Goal: Complete application form

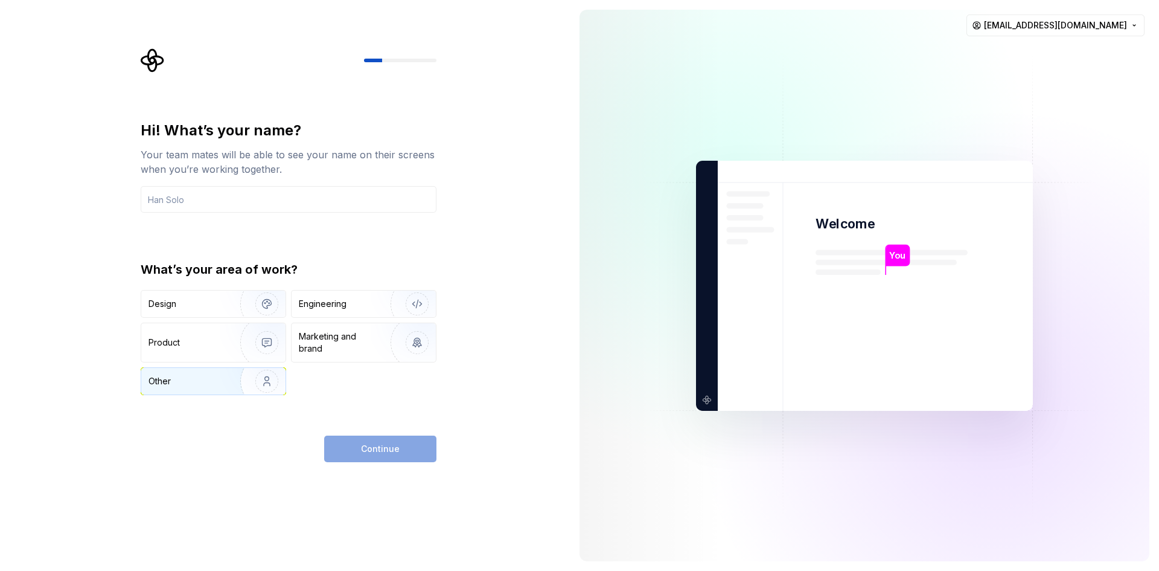
click at [224, 379] on img "button" at bounding box center [258, 381] width 77 height 81
click at [187, 193] on input "text" at bounding box center [289, 199] width 296 height 27
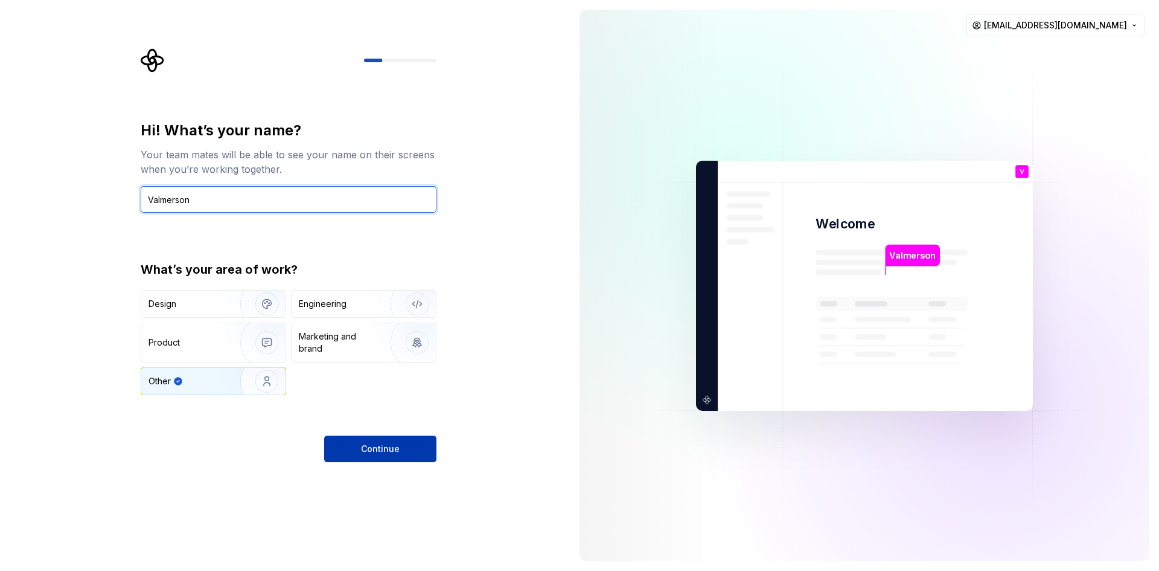
type input "Valmerson"
click at [396, 443] on span "Continue" at bounding box center [380, 449] width 39 height 12
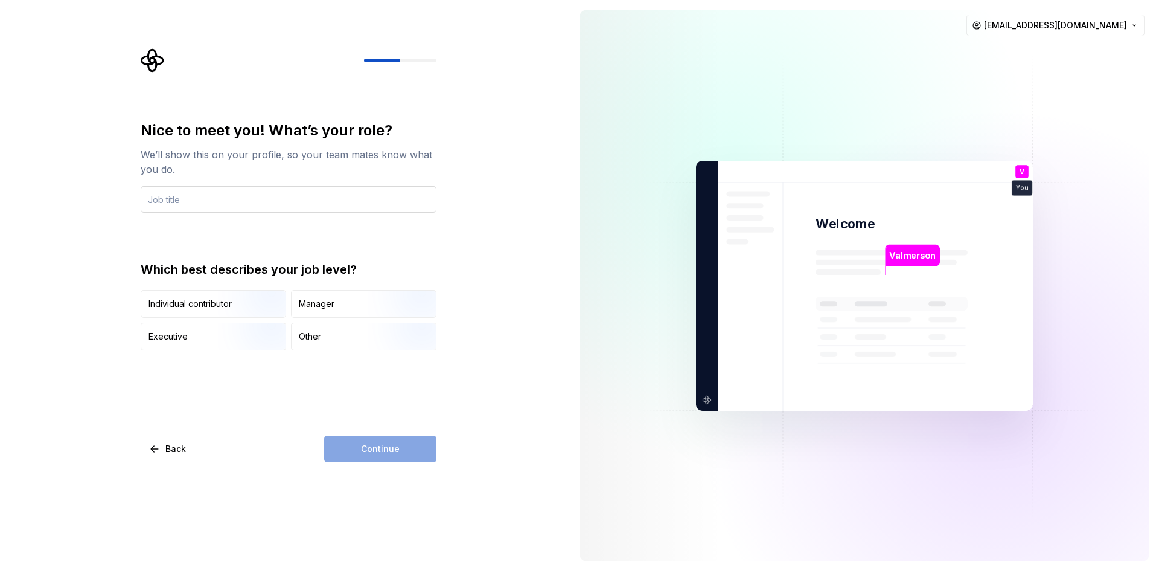
click at [248, 211] on input "text" at bounding box center [289, 199] width 296 height 27
click at [346, 346] on div "Other" at bounding box center [364, 336] width 144 height 27
drag, startPoint x: 409, startPoint y: 456, endPoint x: 364, endPoint y: 406, distance: 68.0
click at [407, 456] on div "Continue" at bounding box center [380, 448] width 112 height 27
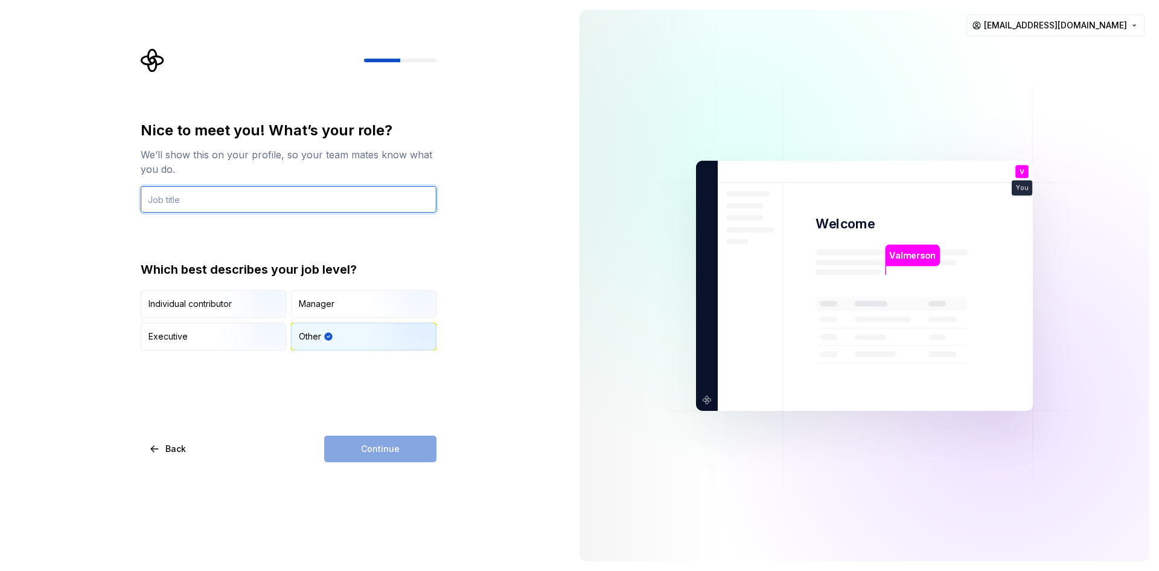
click at [214, 205] on input "text" at bounding box center [289, 199] width 296 height 27
type input "Student"
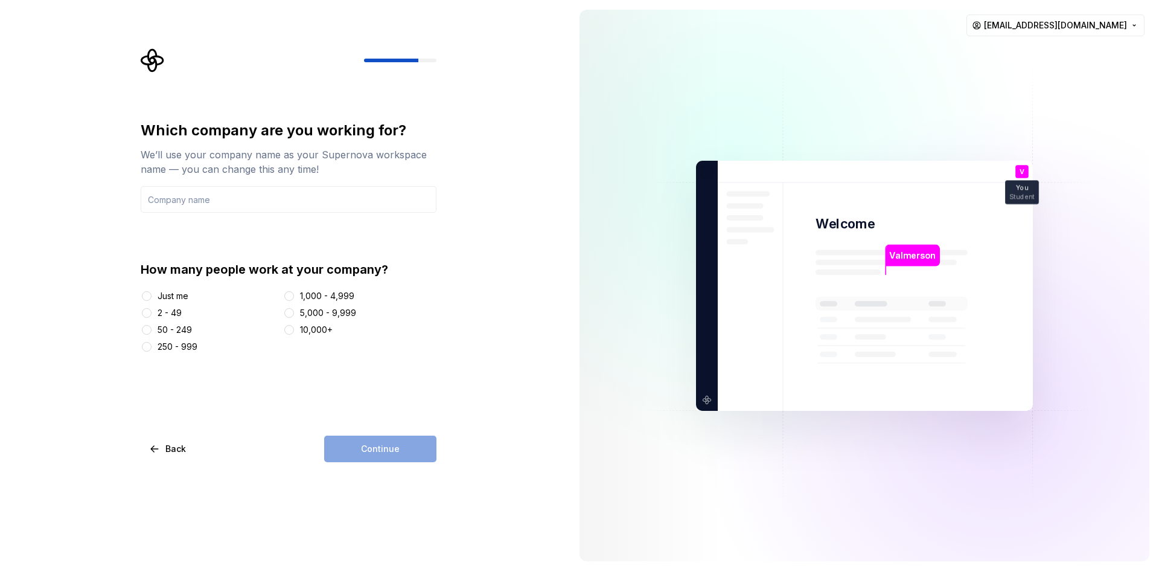
click at [174, 296] on div "Just me" at bounding box center [173, 296] width 31 height 12
click at [152, 296] on button "Just me" at bounding box center [147, 296] width 10 height 10
click at [389, 431] on div "Which company are you working for? We’ll use your company name as your Supernov…" at bounding box center [289, 291] width 296 height 341
drag, startPoint x: 389, startPoint y: 455, endPoint x: 207, endPoint y: 378, distance: 198.1
click at [386, 454] on div "Continue" at bounding box center [380, 448] width 112 height 27
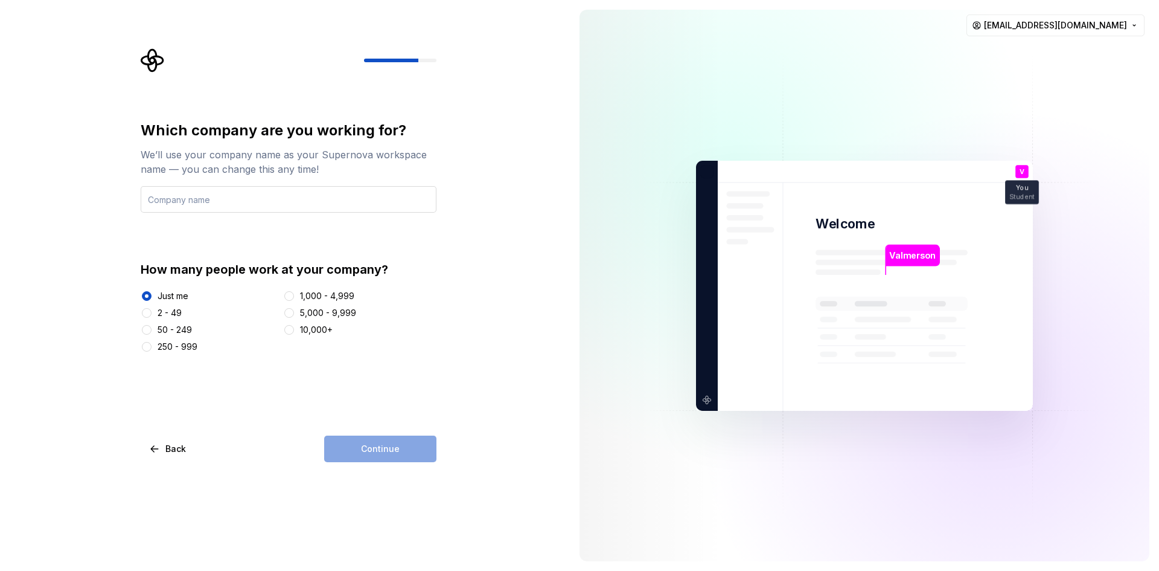
click at [191, 193] on input "text" at bounding box center [289, 199] width 296 height 27
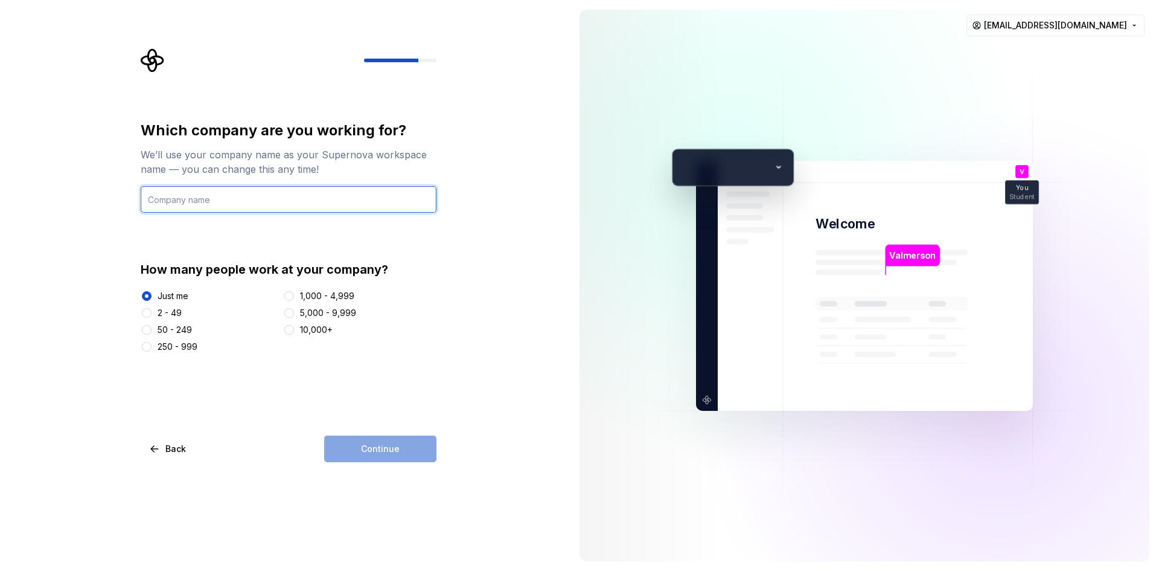
type input "V"
type input "Gaoanalytyca"
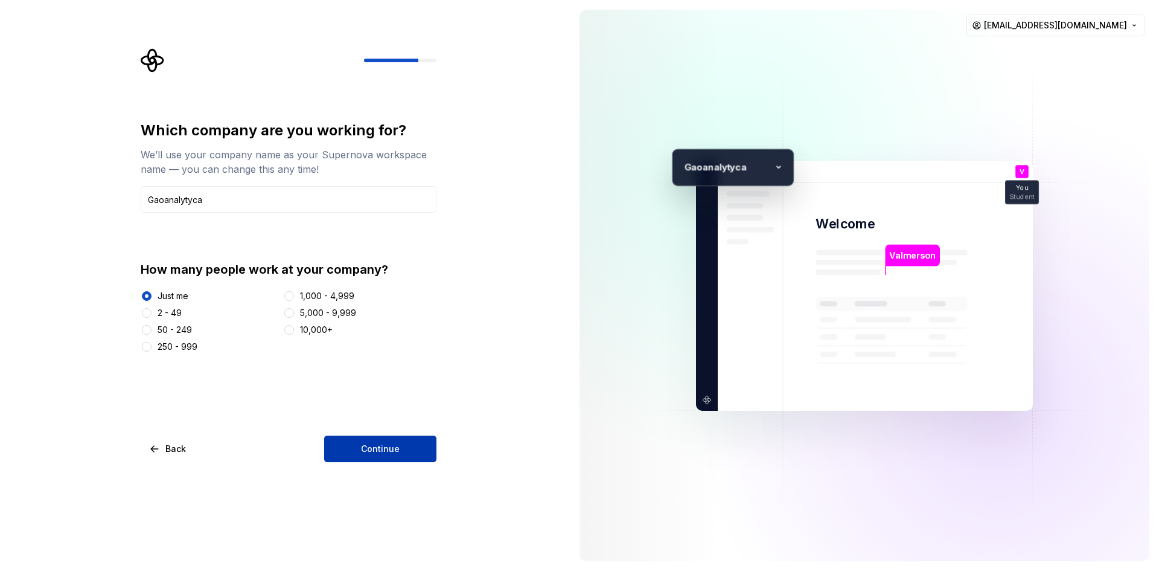
click at [374, 452] on span "Continue" at bounding box center [380, 449] width 39 height 12
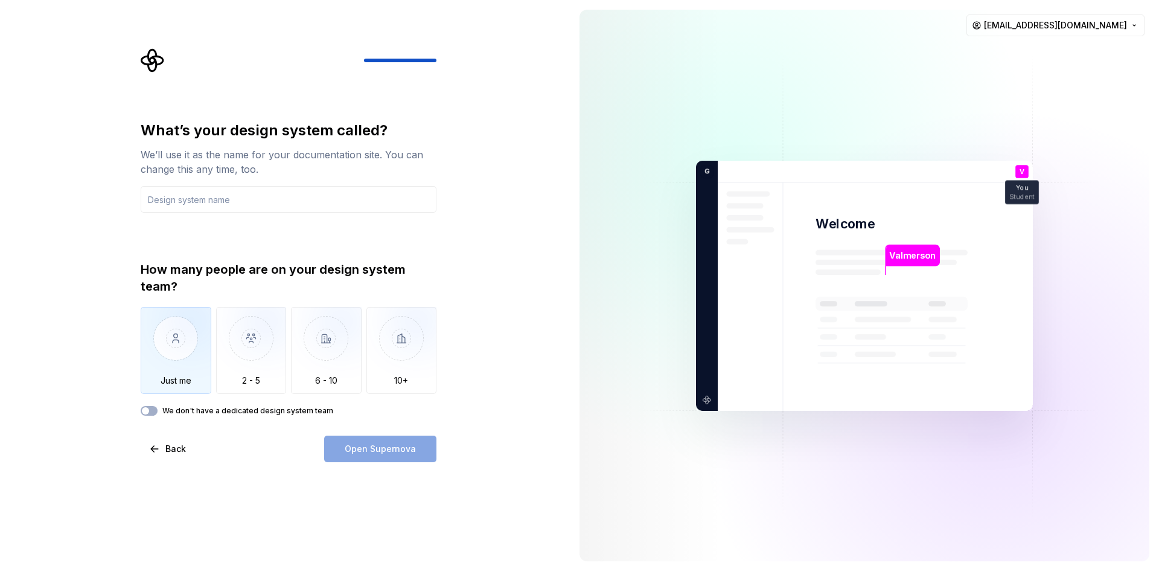
click at [187, 342] on img "button" at bounding box center [176, 347] width 71 height 81
click at [209, 200] on input "text" at bounding box center [289, 199] width 296 height 27
click at [152, 410] on button "We don't have a dedicated design system team" at bounding box center [149, 411] width 17 height 10
click at [184, 195] on input "text" at bounding box center [289, 199] width 296 height 27
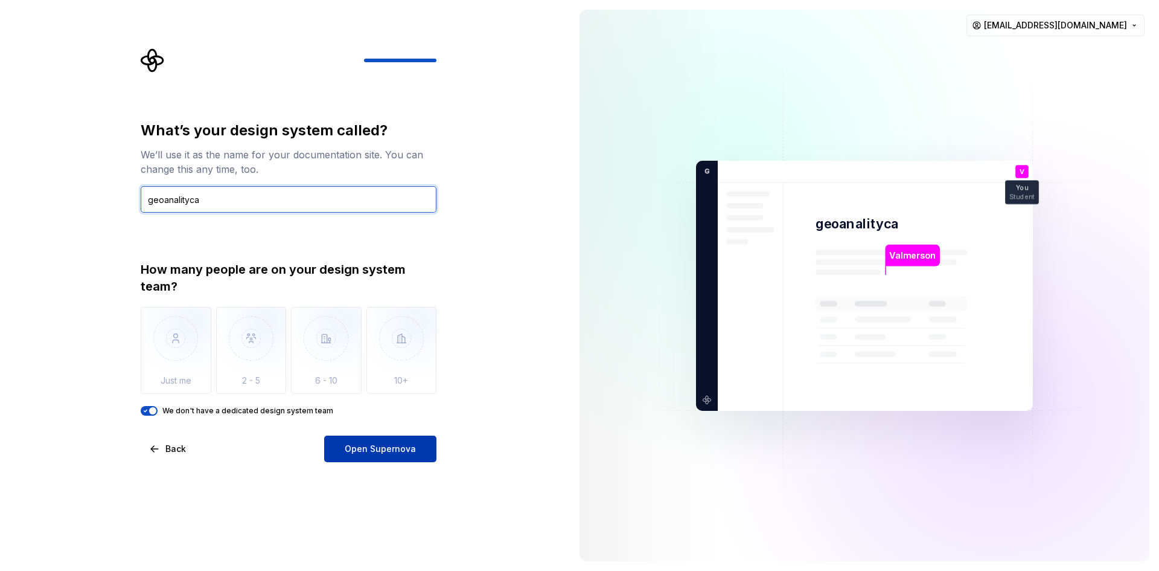
type input "geoanalityca"
click at [386, 453] on span "Open Supernova" at bounding box center [380, 449] width 71 height 12
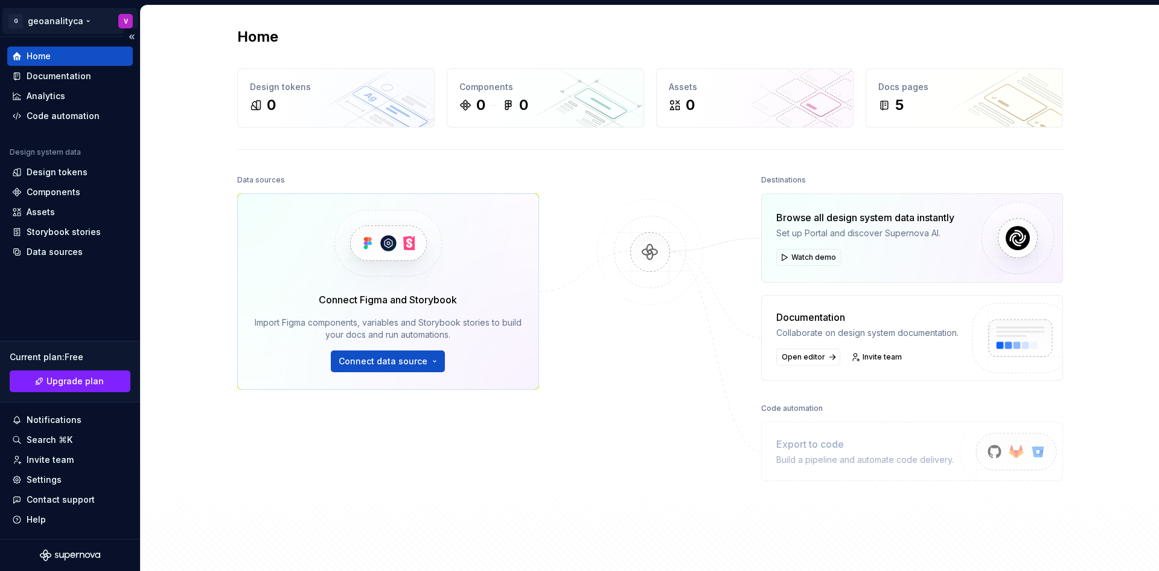
click at [45, 24] on html "G geoanalityca V Home Documentation Analytics Code automation Design system dat…" at bounding box center [579, 285] width 1159 height 571
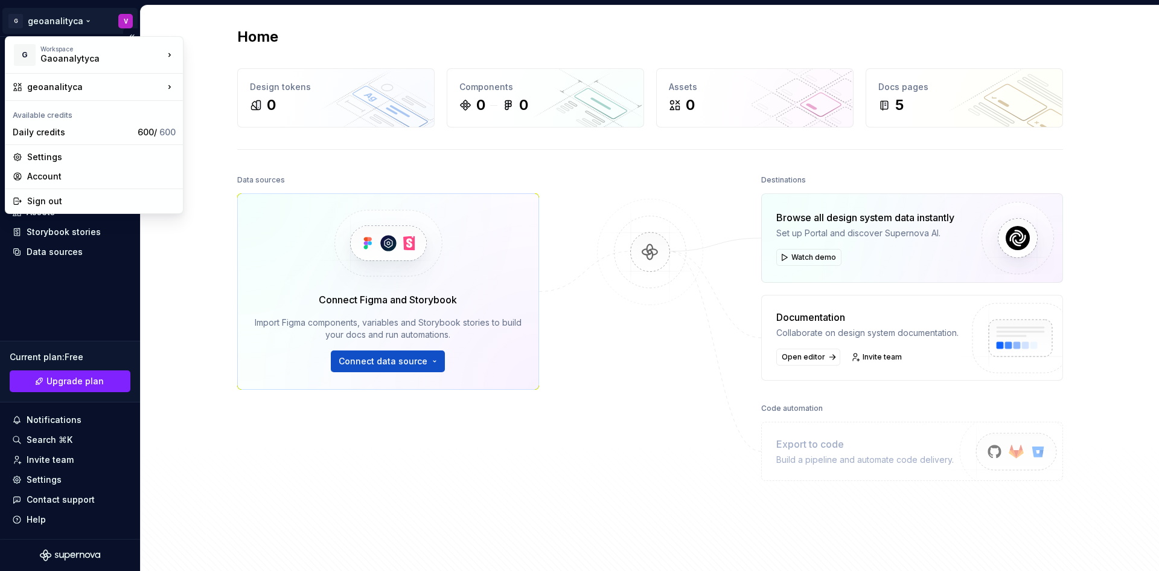
click at [177, 248] on html "G geoanalityca V Home Documentation Analytics Code automation Design system dat…" at bounding box center [579, 285] width 1159 height 571
